Goal: Information Seeking & Learning: Learn about a topic

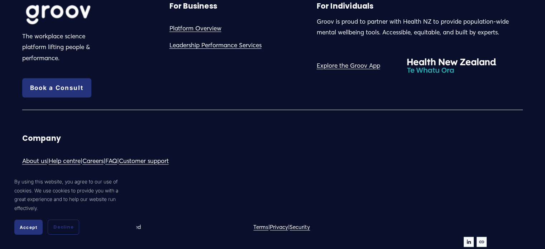
scroll to position [435, 0]
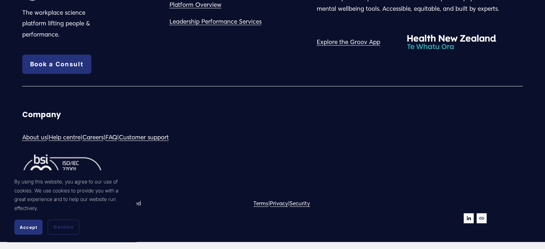
click at [40, 137] on link "About us" at bounding box center [34, 137] width 25 height 11
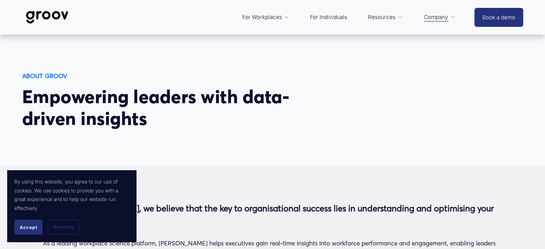
click at [30, 228] on span "Accept" at bounding box center [29, 227] width 18 height 5
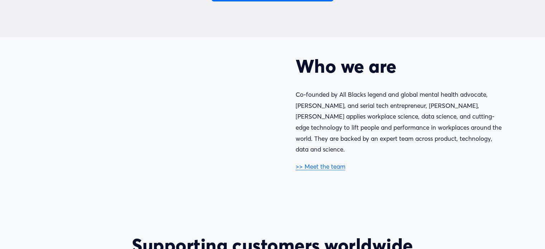
scroll to position [322, 0]
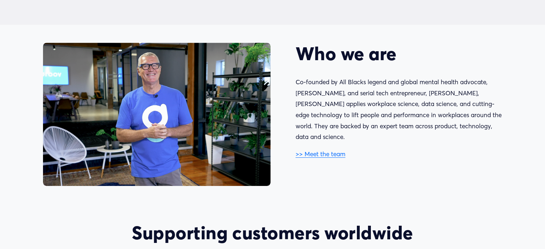
click at [342, 150] on link ">> Meet the team" at bounding box center [321, 154] width 50 height 8
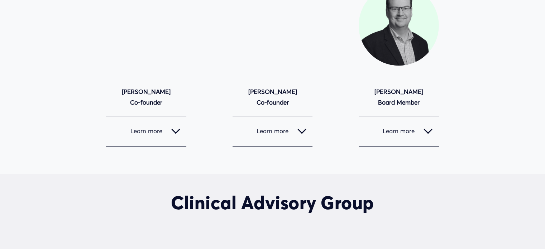
scroll to position [681, 0]
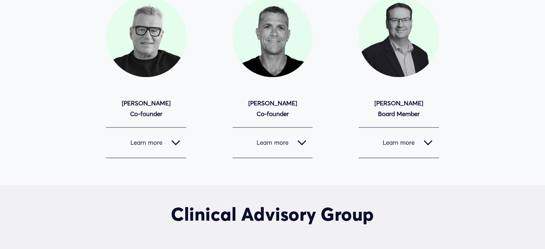
click at [177, 147] on div at bounding box center [175, 142] width 9 height 9
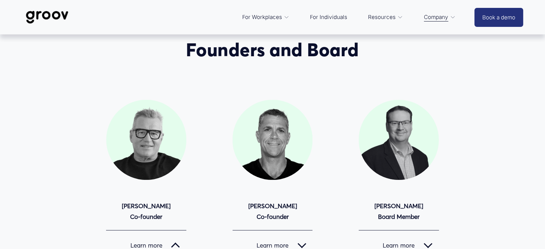
scroll to position [609, 0]
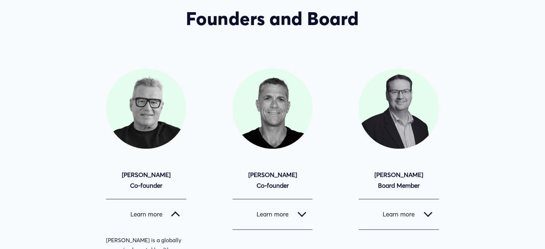
click at [301, 212] on div at bounding box center [301, 212] width 9 height 9
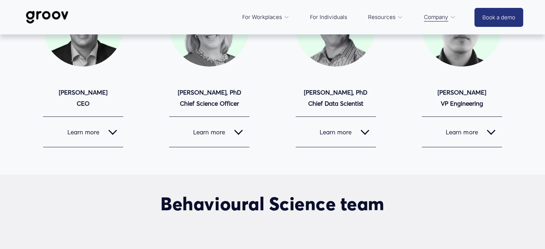
scroll to position [72, 0]
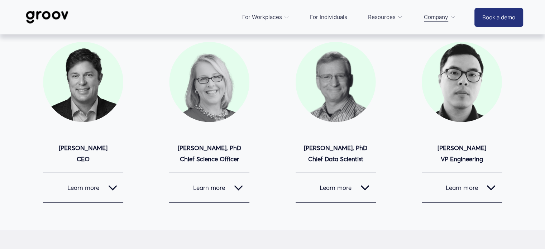
click at [327, 15] on link "For Individuals" at bounding box center [328, 17] width 44 height 17
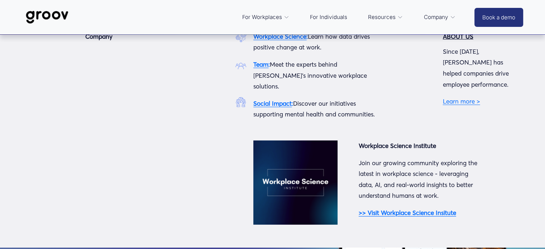
click at [448, 16] on link "Company" at bounding box center [439, 17] width 39 height 17
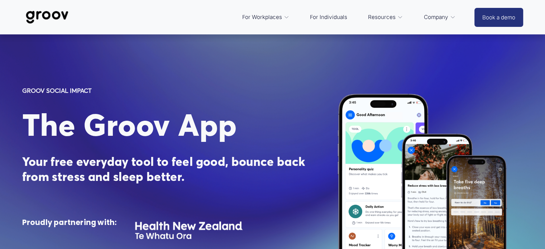
click at [335, 13] on link "For Individuals" at bounding box center [328, 17] width 44 height 17
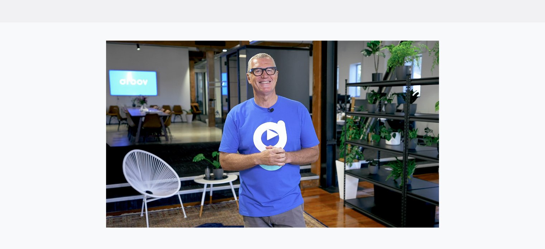
scroll to position [502, 0]
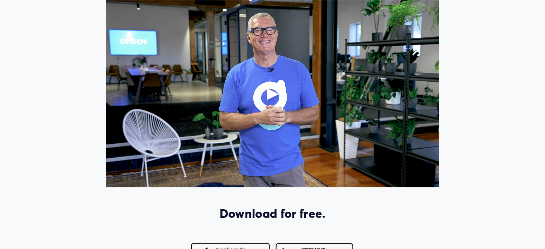
click at [271, 97] on div "Play" at bounding box center [272, 93] width 17 height 17
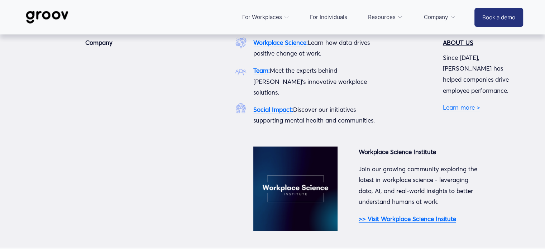
scroll to position [21, 0]
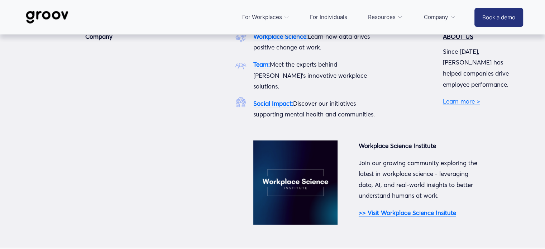
click at [462, 97] on link "Learn more >" at bounding box center [461, 101] width 37 height 8
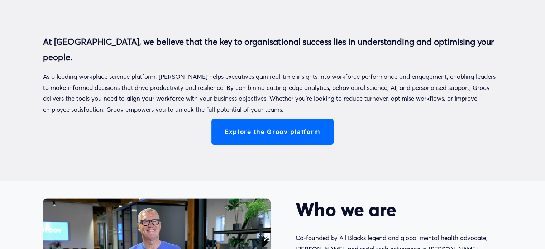
scroll to position [179, 0]
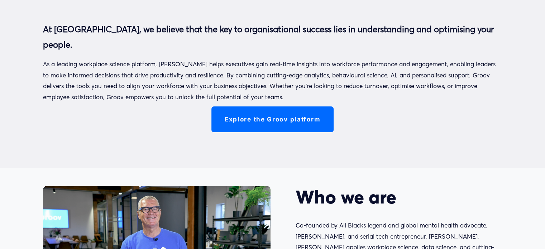
click at [312, 117] on link "Explore the Groov platform" at bounding box center [272, 118] width 122 height 25
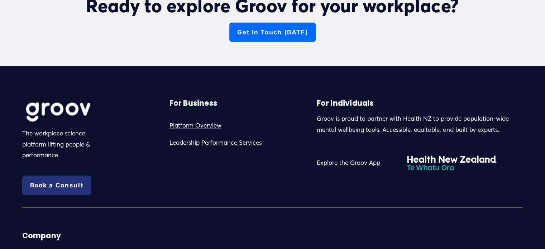
scroll to position [2257, 0]
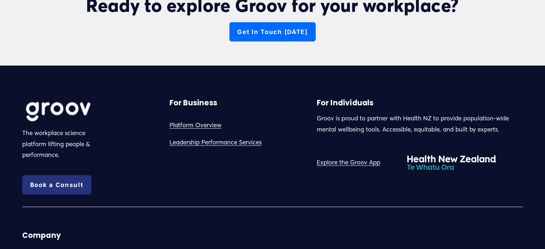
click at [368, 158] on link "Explore the Groov App" at bounding box center [347, 162] width 63 height 11
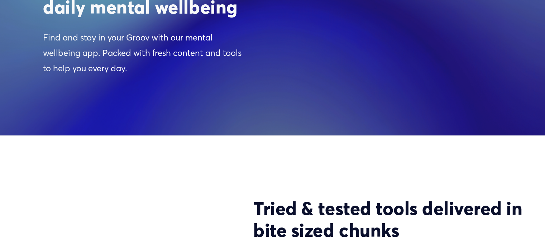
scroll to position [896, 0]
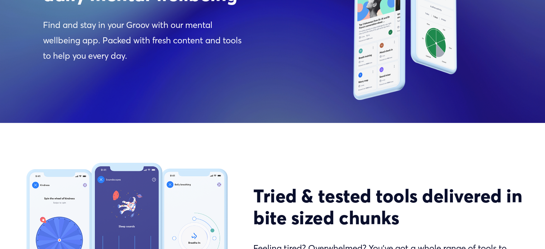
click at [469, 136] on div "Tried & tested tools delivered in bite sized chunks Feeling tired? Overwhelmed?…" at bounding box center [272, 234] width 545 height 223
drag, startPoint x: 397, startPoint y: 57, endPoint x: 382, endPoint y: 44, distance: 20.1
click at [393, 57] on div at bounding box center [409, 18] width 227 height 163
